Goal: Check status: Check status

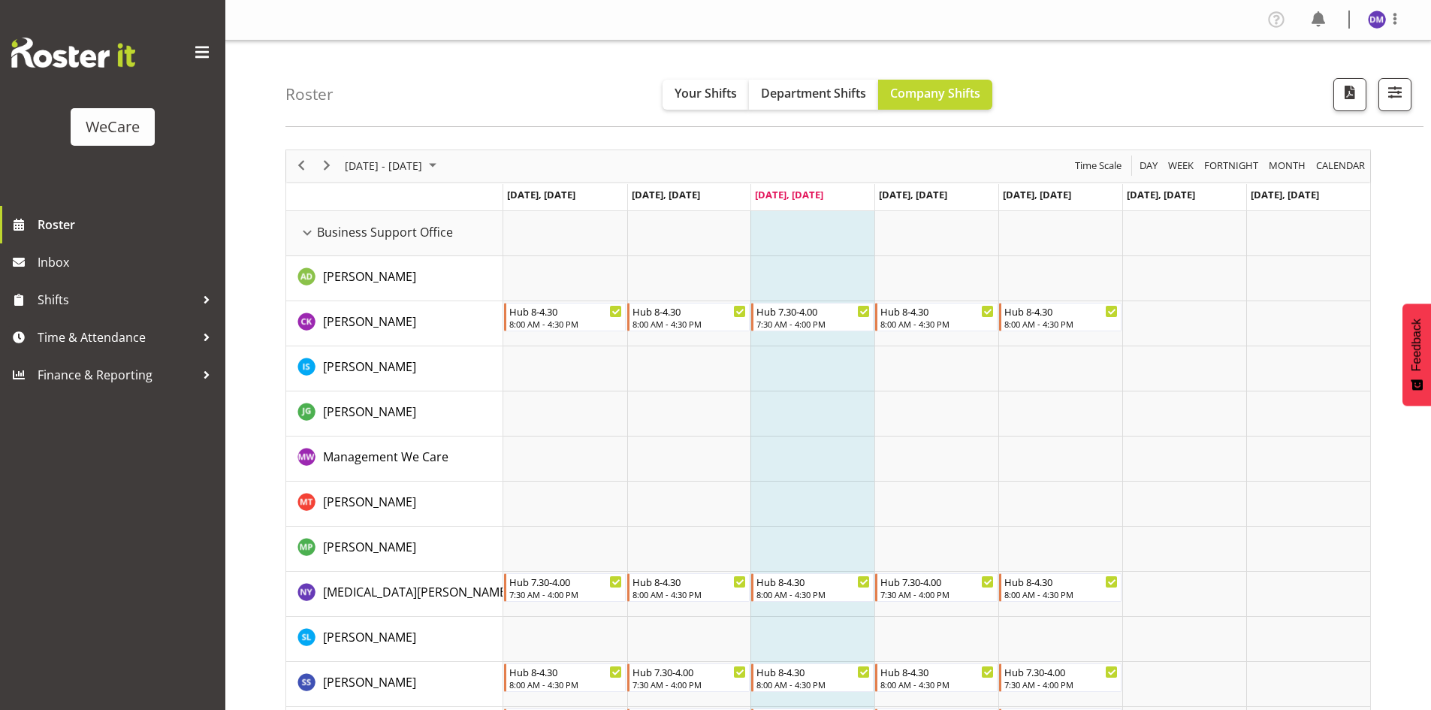
scroll to position [1734, 0]
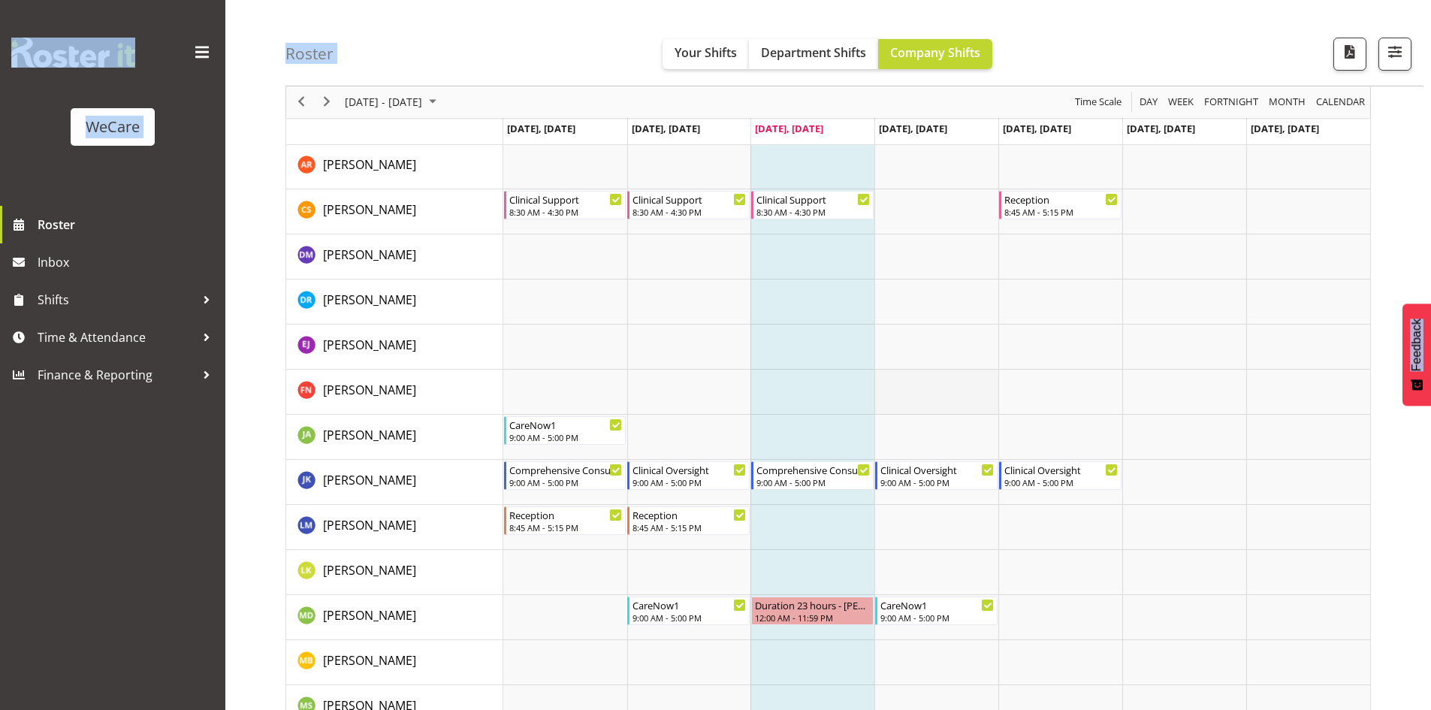
click at [958, 372] on td "Timeline Week of August 20, 2025" at bounding box center [936, 392] width 124 height 45
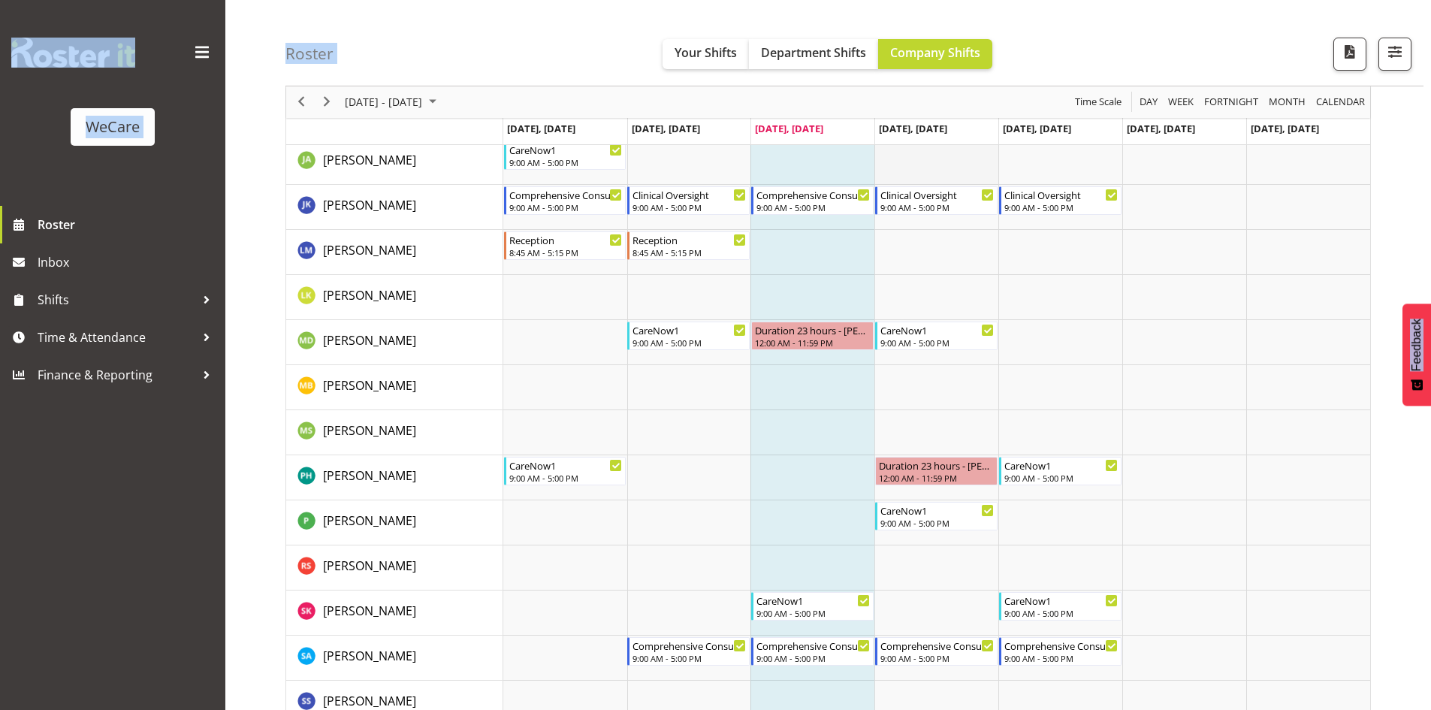
scroll to position [2185, 0]
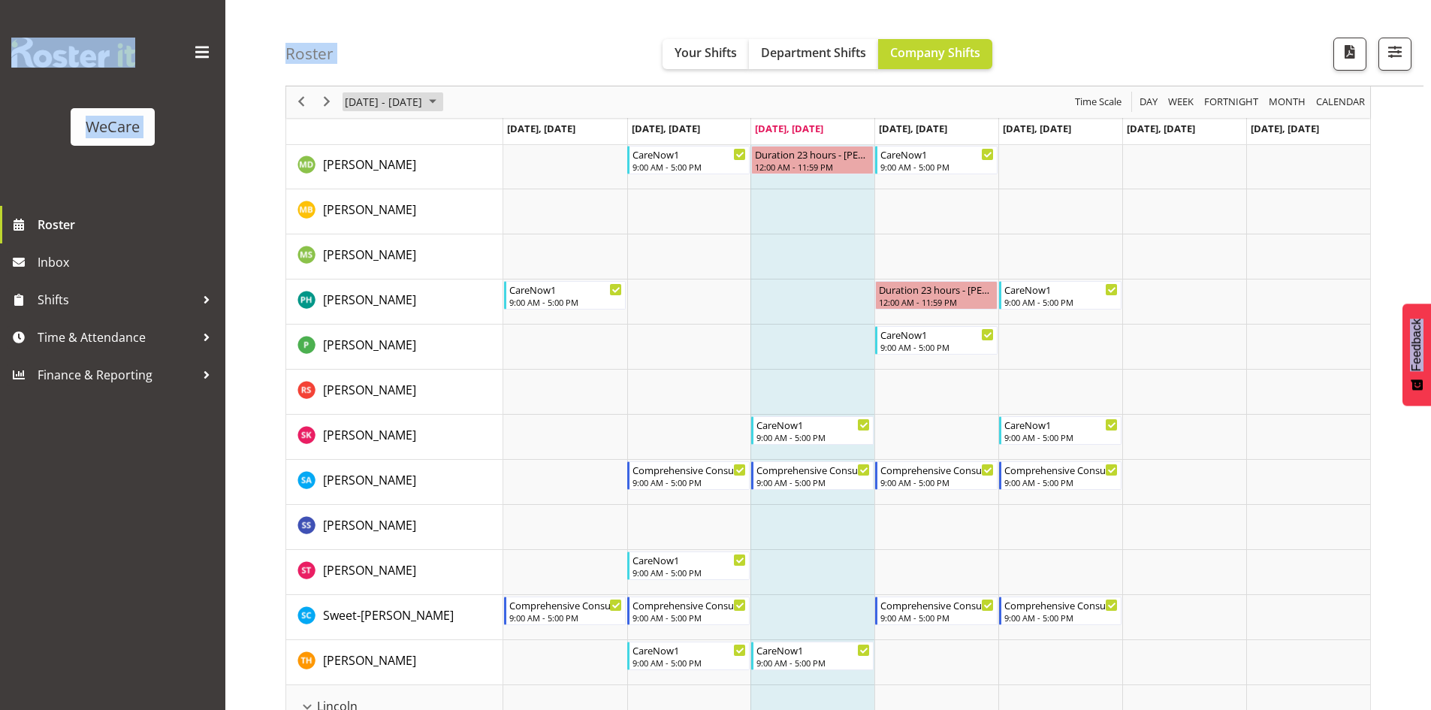
click at [442, 101] on span "August 2025" at bounding box center [433, 102] width 18 height 19
click at [504, 136] on span "next month" at bounding box center [503, 139] width 26 height 27
click at [457, 191] on span "5" at bounding box center [456, 191] width 23 height 23
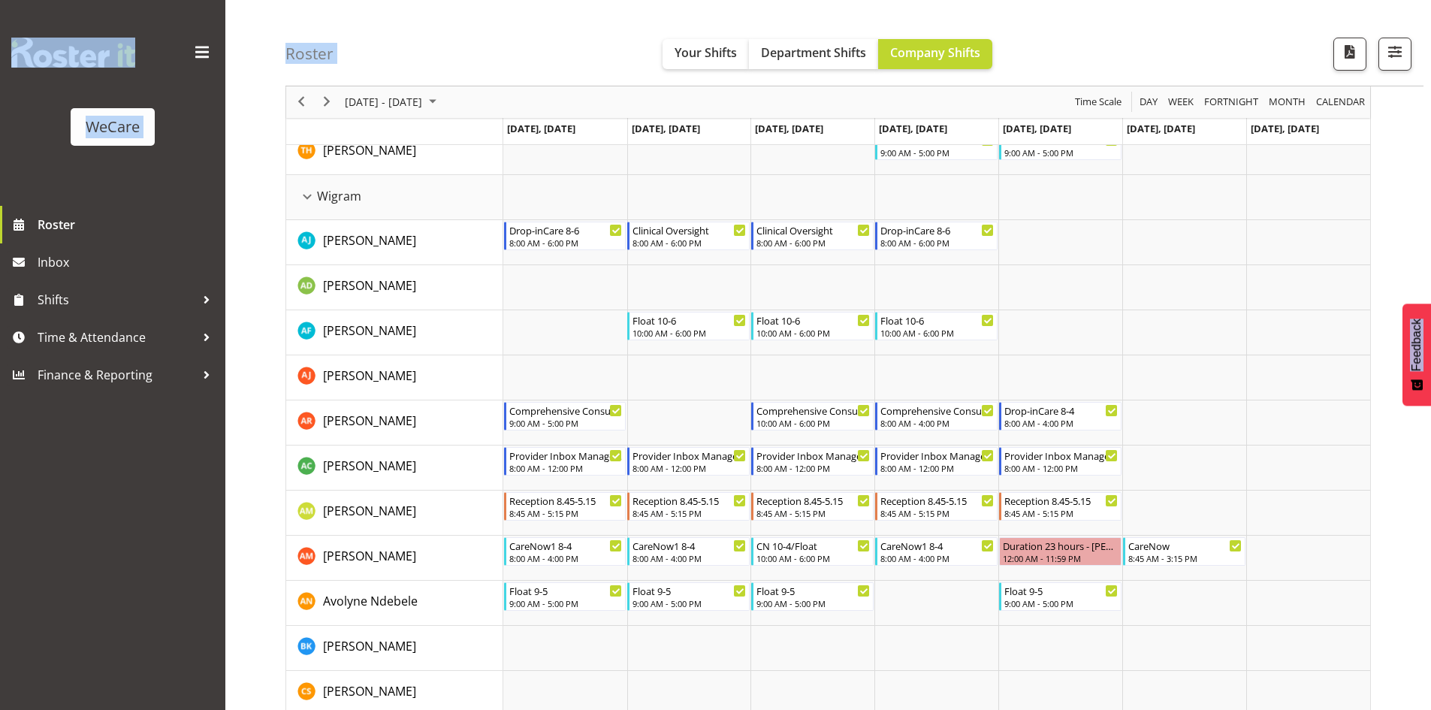
scroll to position [4017, 0]
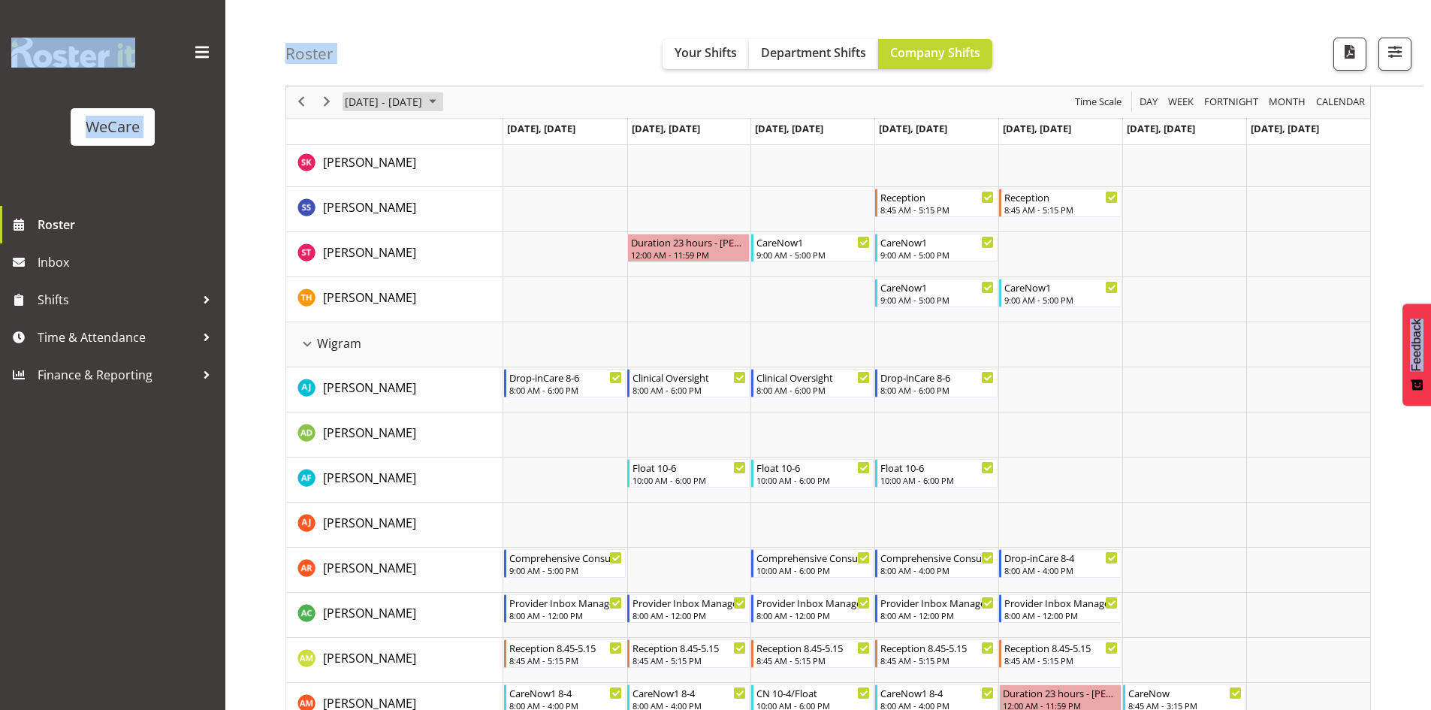
click at [424, 99] on span "[DATE] - [DATE]" at bounding box center [383, 102] width 80 height 19
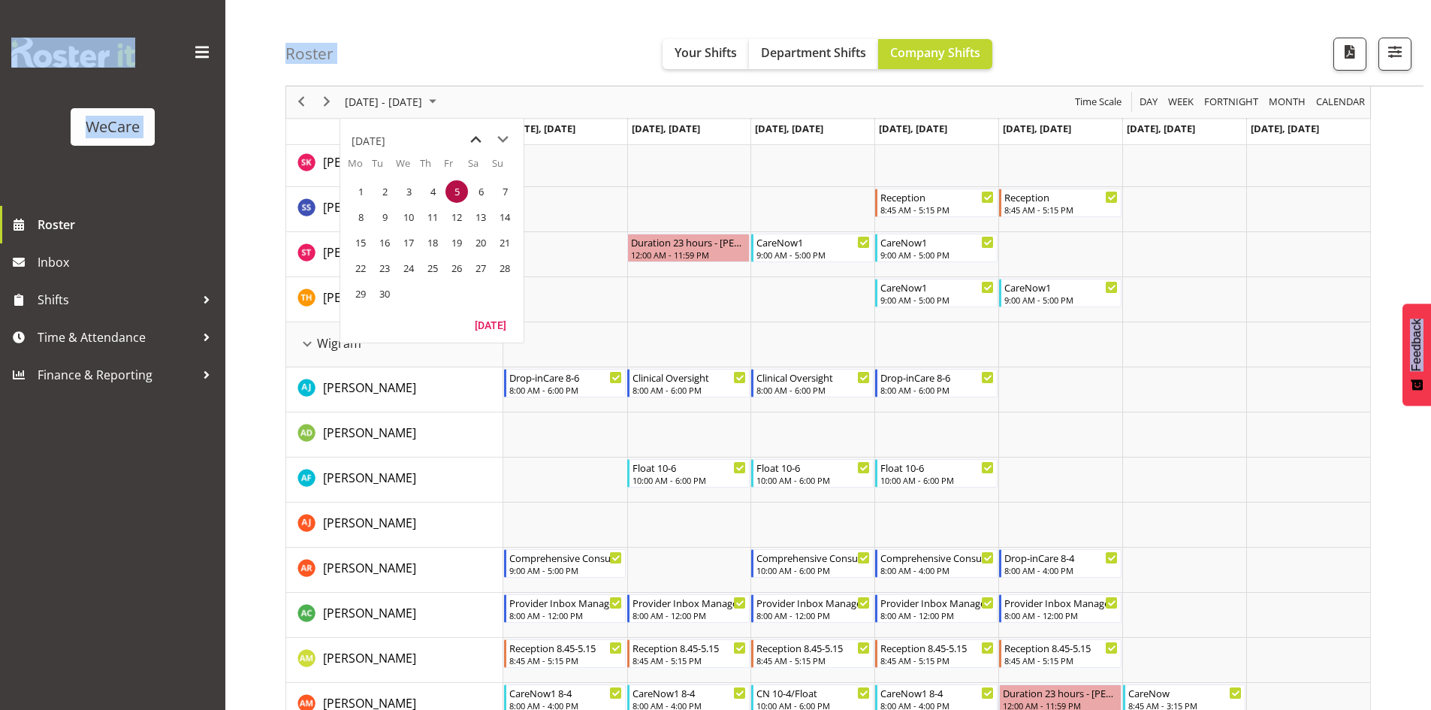
click at [474, 135] on span "previous month" at bounding box center [476, 139] width 26 height 27
click at [387, 288] on span "26" at bounding box center [384, 293] width 23 height 23
